Goal: Transaction & Acquisition: Purchase product/service

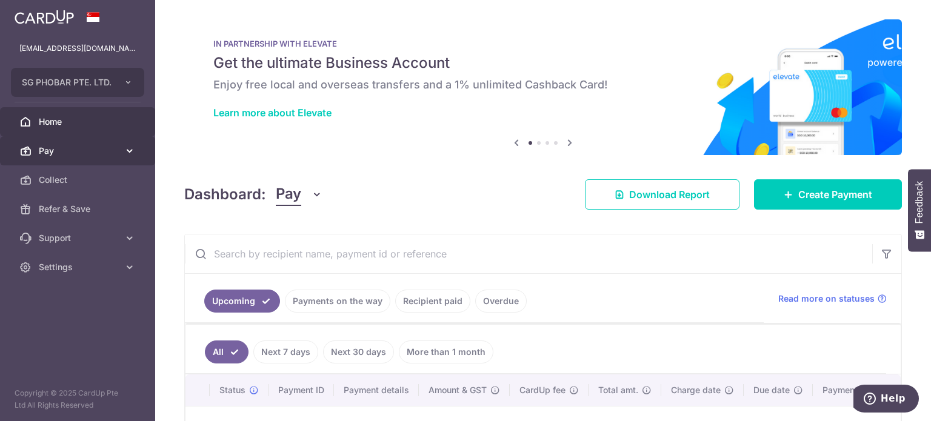
drag, startPoint x: 0, startPoint y: 0, endPoint x: 48, endPoint y: 154, distance: 161.4
click at [48, 153] on span "Pay" at bounding box center [79, 151] width 80 height 12
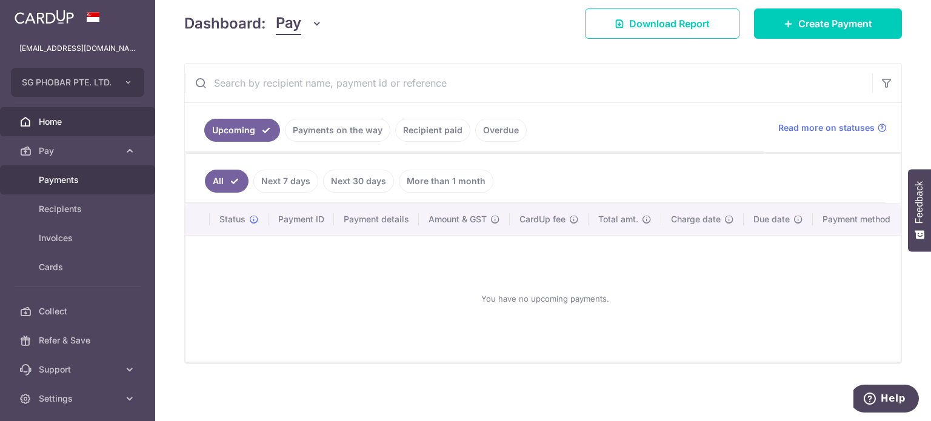
click at [84, 182] on span "Payments" at bounding box center [79, 180] width 80 height 12
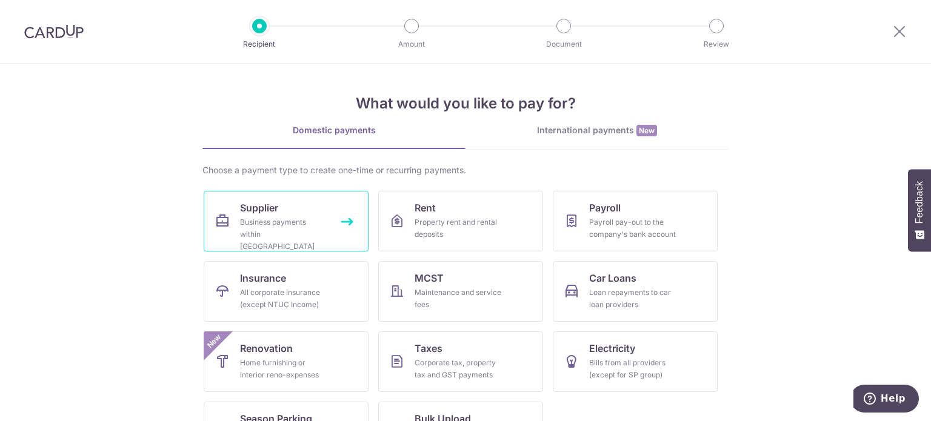
click at [262, 209] on span "Supplier" at bounding box center [259, 208] width 38 height 15
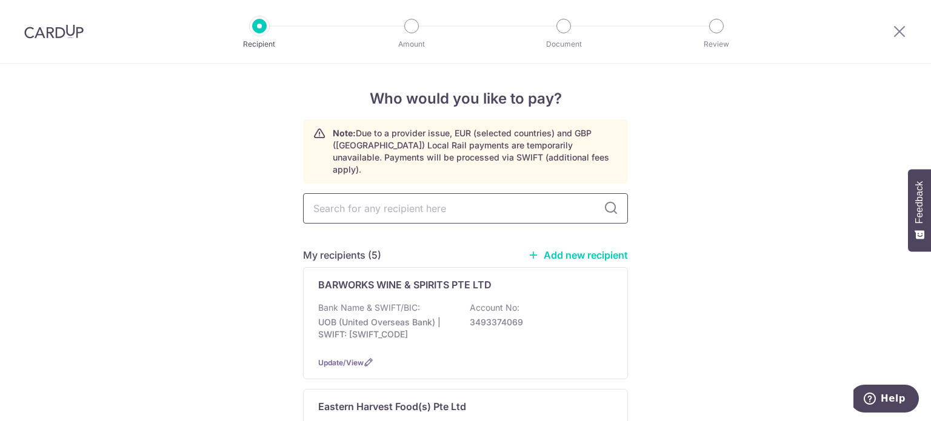
type input "l"
type input "pl"
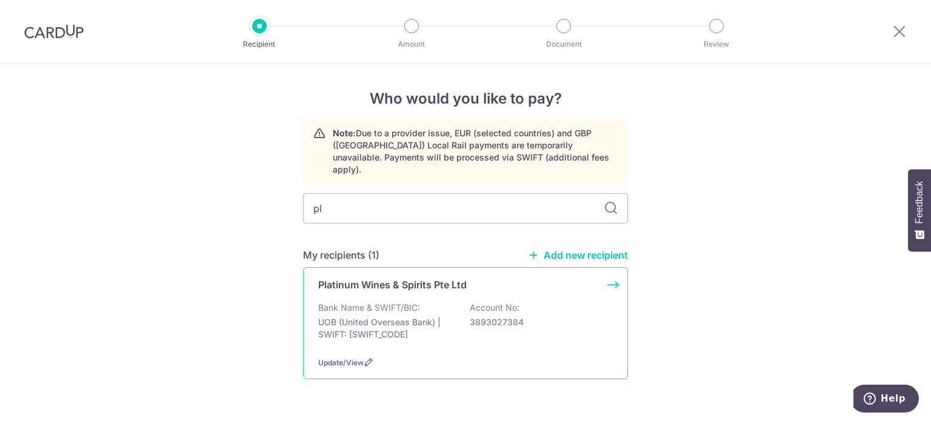
click at [369, 285] on div "Platinum Wines & Spirits Pte Ltd Bank Name & SWIFT/BIC: UOB (United Overseas Ba…" at bounding box center [465, 323] width 325 height 112
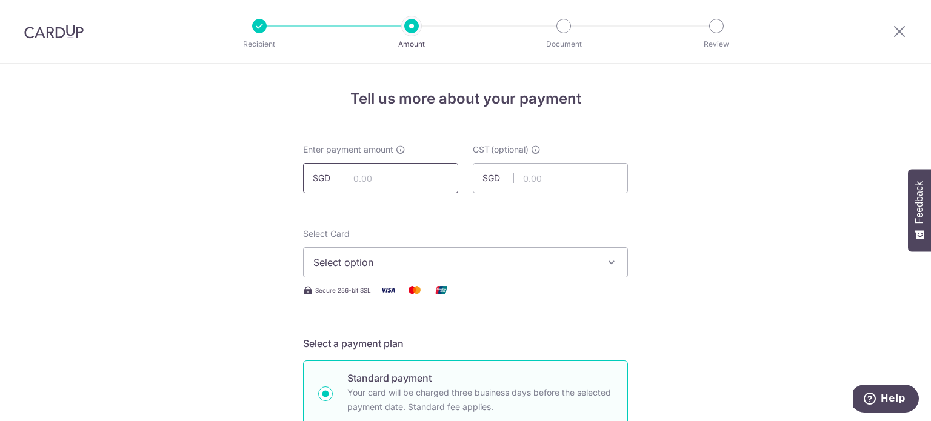
click at [372, 182] on input "text" at bounding box center [380, 178] width 155 height 30
type input "801.15"
click at [556, 273] on button "Select option" at bounding box center [465, 262] width 325 height 30
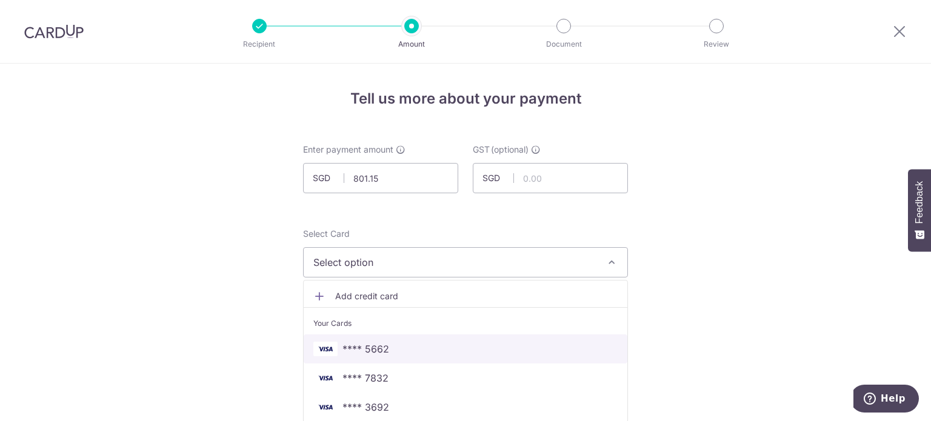
drag, startPoint x: 402, startPoint y: 351, endPoint x: 790, endPoint y: 289, distance: 393.6
click at [402, 351] on span "**** 5662" at bounding box center [465, 349] width 304 height 15
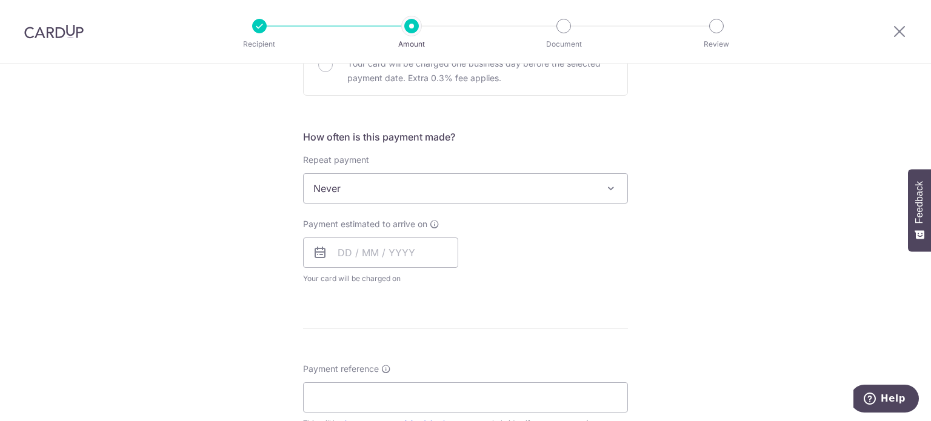
scroll to position [424, 0]
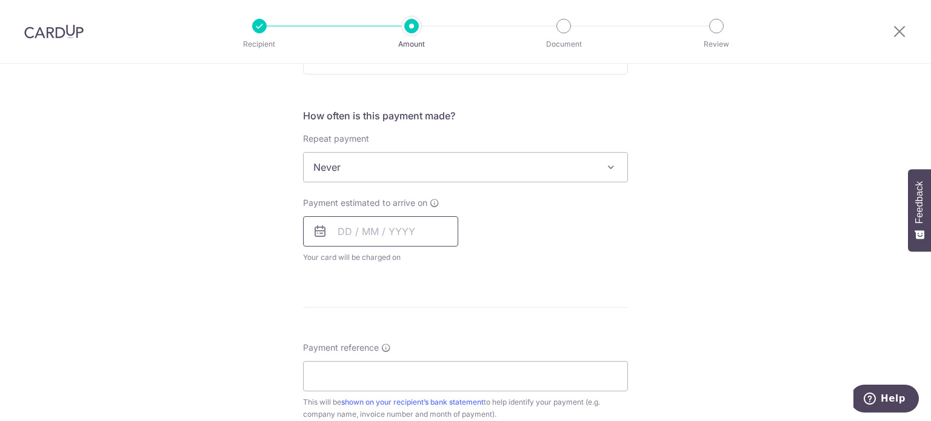
click at [354, 224] on input "text" at bounding box center [380, 231] width 155 height 30
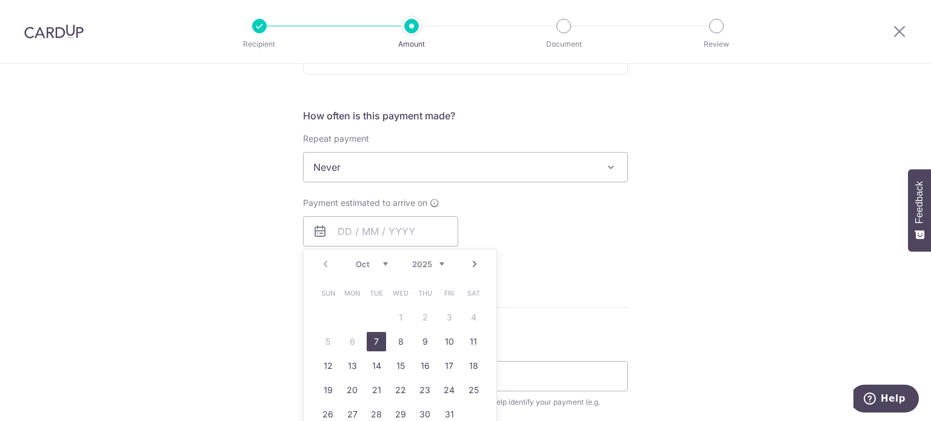
drag, startPoint x: 373, startPoint y: 339, endPoint x: 757, endPoint y: 259, distance: 391.4
click at [374, 338] on link "7" at bounding box center [376, 341] width 19 height 19
type input "[DATE]"
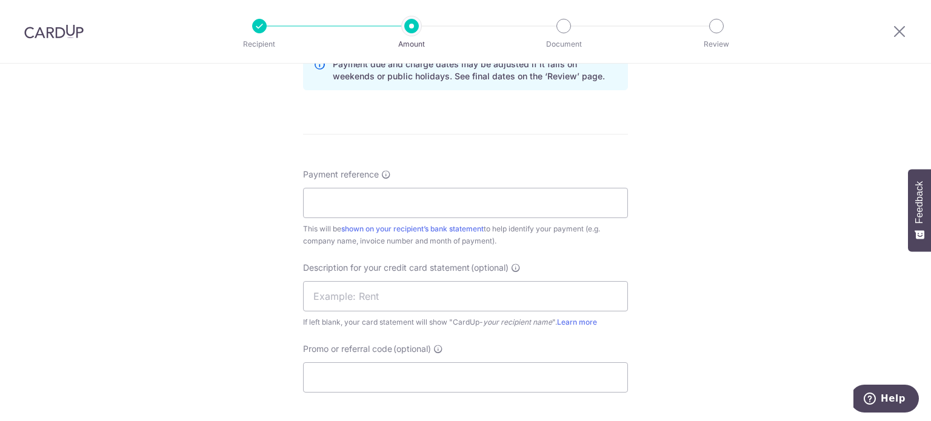
scroll to position [667, 0]
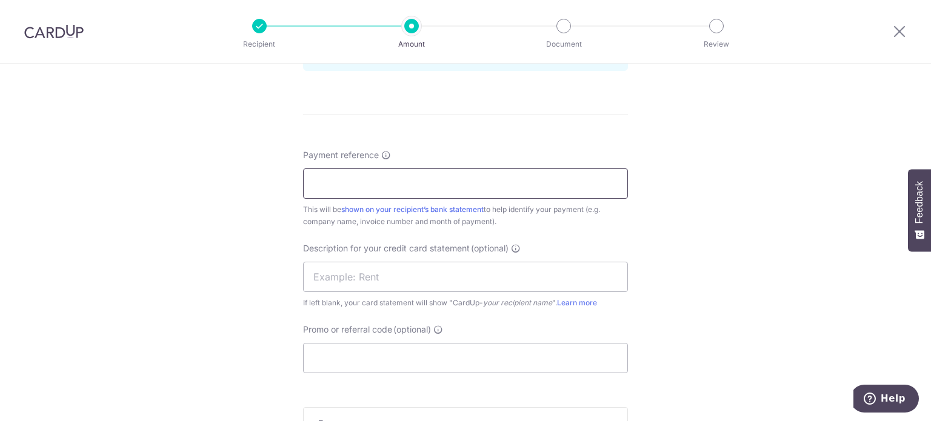
click at [543, 184] on input "Payment reference" at bounding box center [465, 184] width 325 height 30
type input "c"
paste input "5005"
type input "Customer Code 5005"
click at [448, 281] on input "text" at bounding box center [465, 277] width 325 height 30
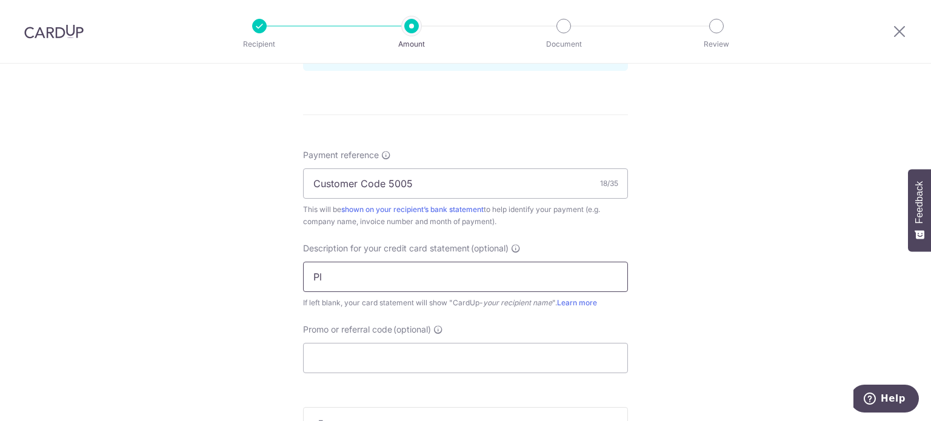
type input "Platinum Wine"
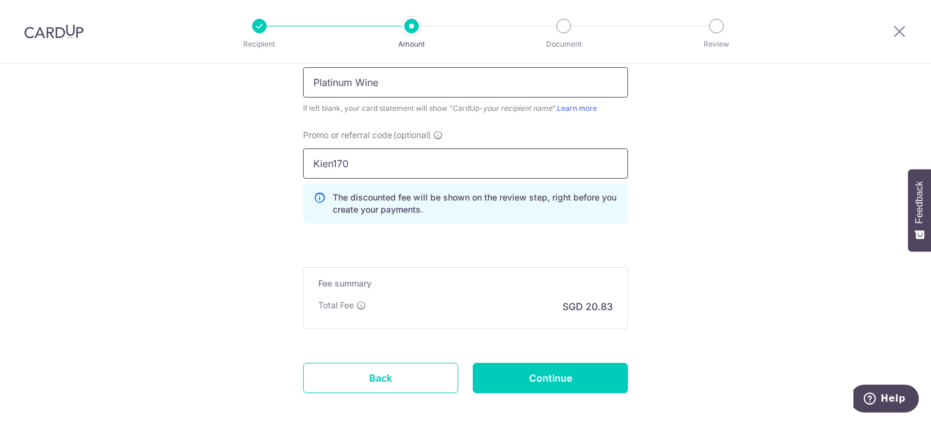
scroll to position [922, 0]
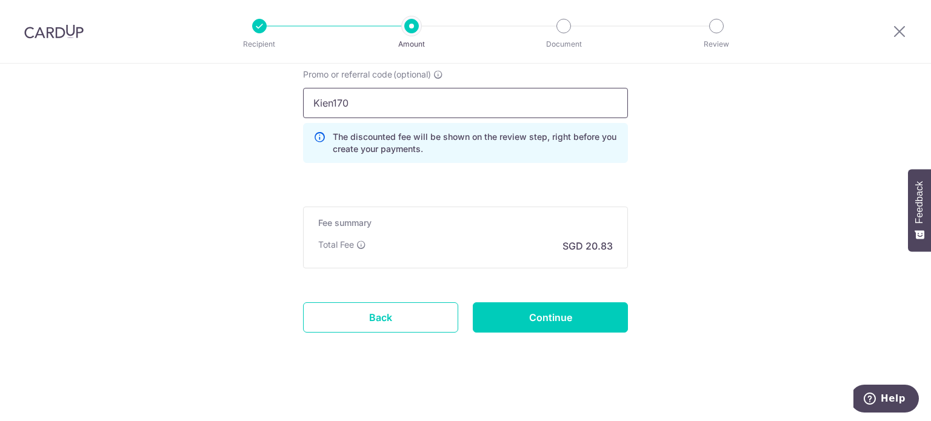
type input "Kien170"
click at [595, 308] on input "Continue" at bounding box center [550, 317] width 155 height 30
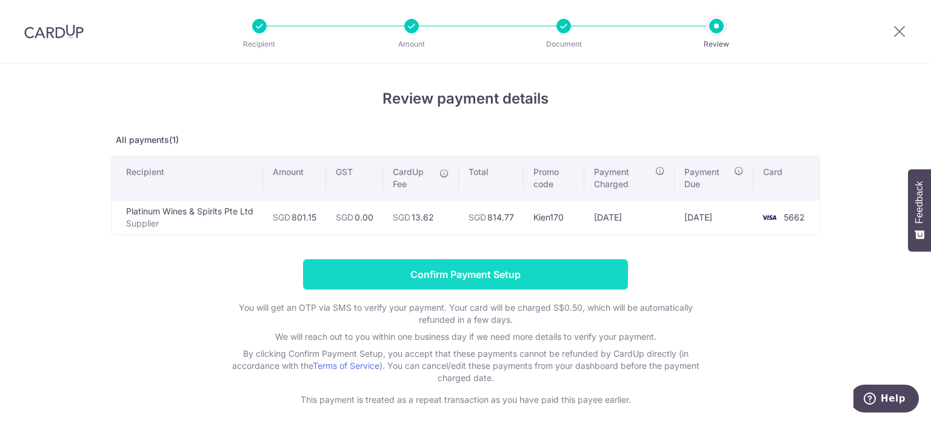
click at [429, 269] on input "Confirm Payment Setup" at bounding box center [465, 274] width 325 height 30
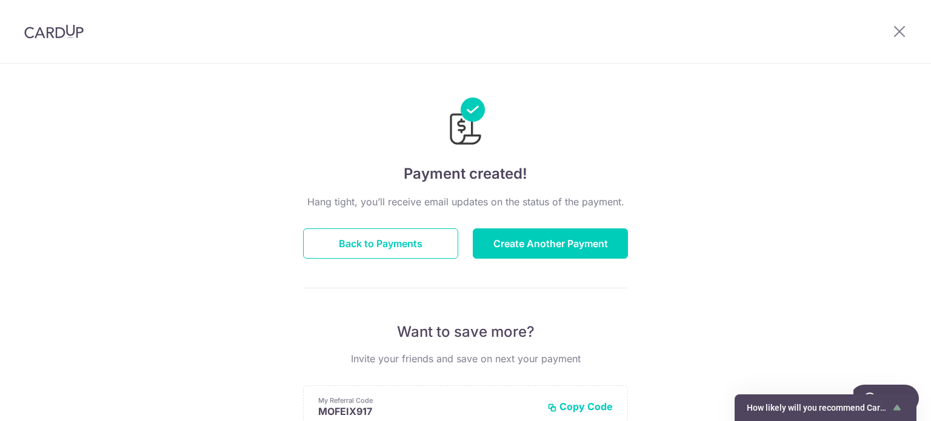
click at [915, 133] on div "Payment created! Hang tight, you’ll receive email updates on the status of the …" at bounding box center [465, 387] width 931 height 647
click at [436, 222] on div "Hang tight, you’ll receive email updates on the status of the payment. Back to …" at bounding box center [465, 425] width 325 height 460
click at [433, 237] on button "Back to Payments" at bounding box center [380, 244] width 155 height 30
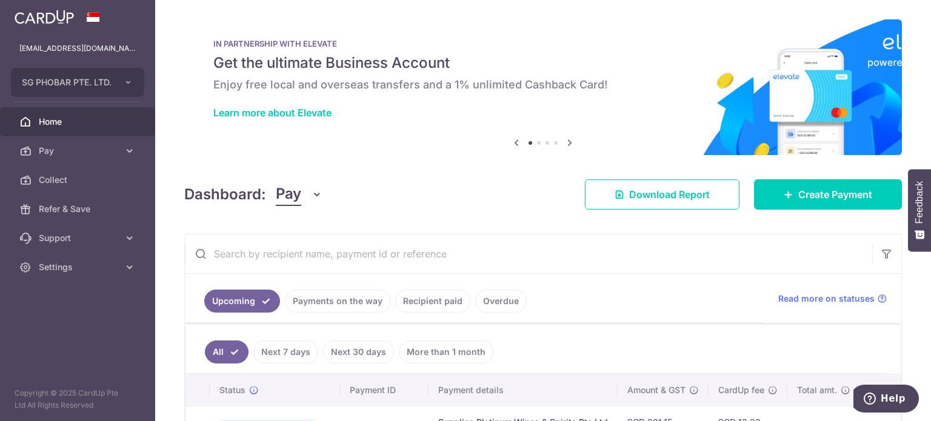
scroll to position [92, 0]
